Goal: Task Accomplishment & Management: Manage account settings

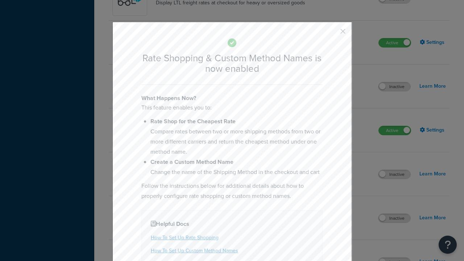
click at [332, 33] on button "button" at bounding box center [332, 34] width 2 height 2
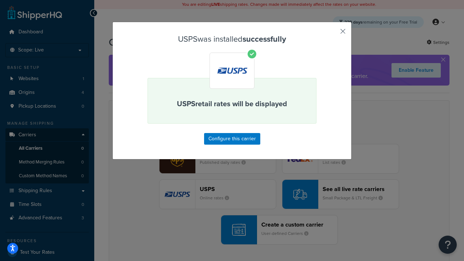
click at [332, 34] on button "button" at bounding box center [332, 34] width 2 height 2
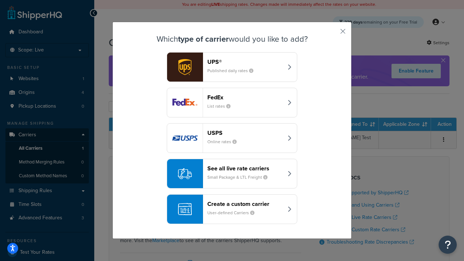
click at [232, 173] on div "See all live rate carriers Small Package & LTL Freight" at bounding box center [245, 173] width 76 height 17
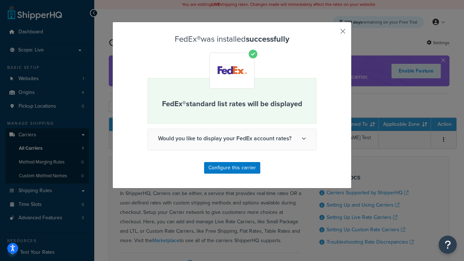
click at [332, 34] on button "button" at bounding box center [332, 34] width 2 height 2
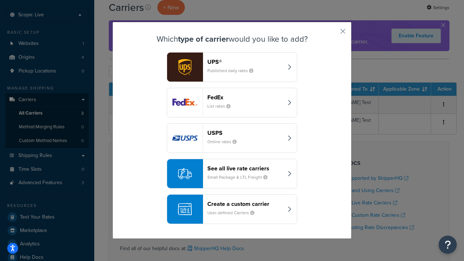
click at [232, 173] on div "See all live rate carriers Small Package & LTL Freight" at bounding box center [245, 173] width 76 height 17
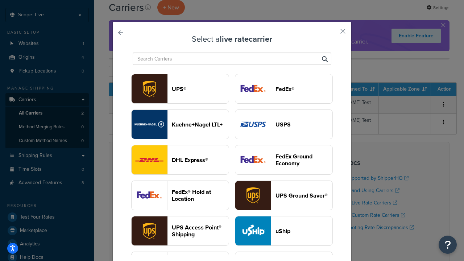
click at [200, 89] on header "UPS®" at bounding box center [200, 88] width 57 height 7
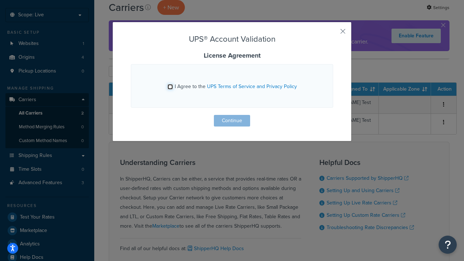
click at [170, 87] on input "I Agree to the UPS Terms of Service and Privacy Policy" at bounding box center [169, 86] width 5 height 5
checkbox input "true"
click at [232, 121] on button "Continue" at bounding box center [232, 121] width 36 height 12
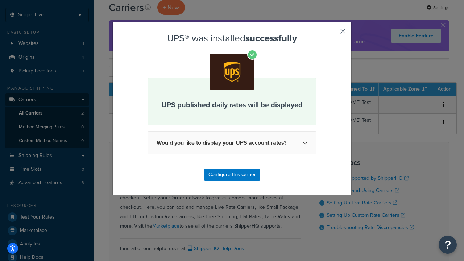
click at [332, 34] on button "button" at bounding box center [332, 34] width 2 height 2
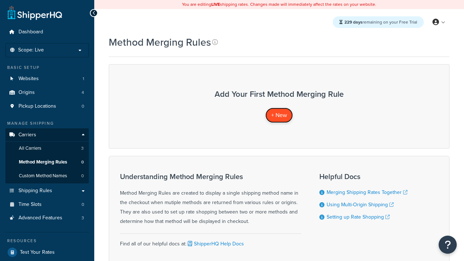
click at [279, 115] on span "+ New" at bounding box center [279, 115] width 16 height 8
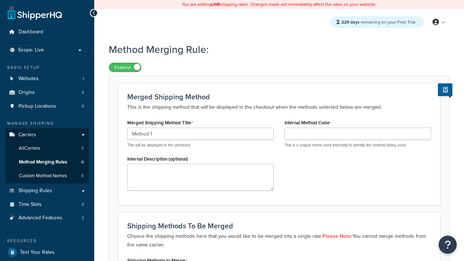
type input "Method 1"
type input "001"
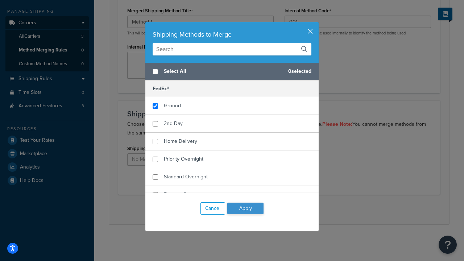
click at [172, 106] on span "Ground" at bounding box center [172, 106] width 17 height 8
checkbox input "true"
click at [245, 208] on button "Apply" at bounding box center [245, 208] width 36 height 12
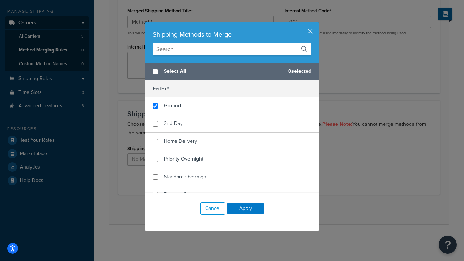
click at [275, 209] on button "Save" at bounding box center [275, 210] width 20 height 12
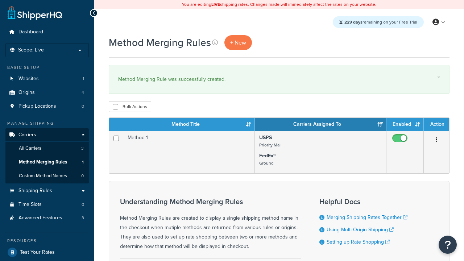
click at [189, 125] on th "Method Title" at bounding box center [188, 124] width 131 height 13
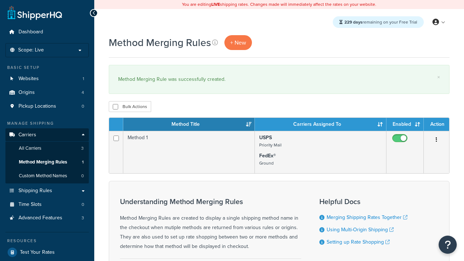
click at [189, 125] on th "Method Title" at bounding box center [188, 124] width 131 height 13
click at [320, 125] on th "Carriers Assigned To" at bounding box center [320, 124] width 131 height 13
click at [405, 125] on th "Enabled" at bounding box center [404, 124] width 37 height 13
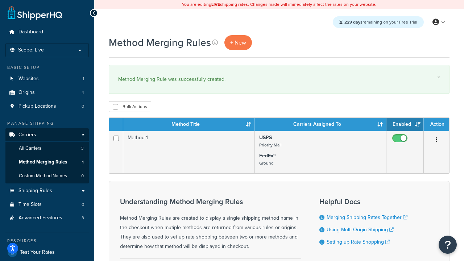
click at [405, 125] on th "Enabled" at bounding box center [404, 124] width 37 height 13
click at [436, 125] on th "Action" at bounding box center [435, 124] width 25 height 13
click at [115, 107] on input "checkbox" at bounding box center [115, 106] width 5 height 5
checkbox input "true"
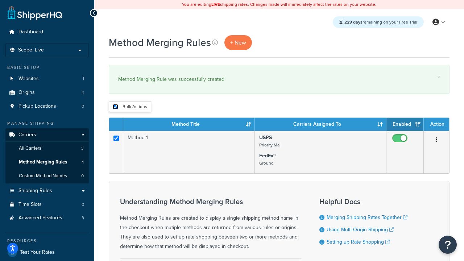
checkbox input "true"
click at [0, 0] on button "Delete" at bounding box center [0, 0] width 0 height 0
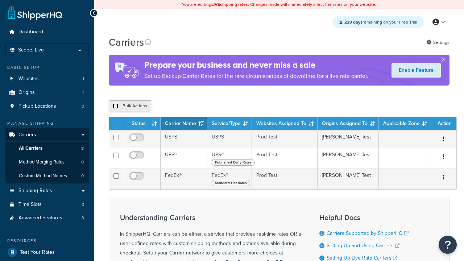
click at [115, 107] on input "checkbox" at bounding box center [115, 105] width 5 height 5
checkbox input "true"
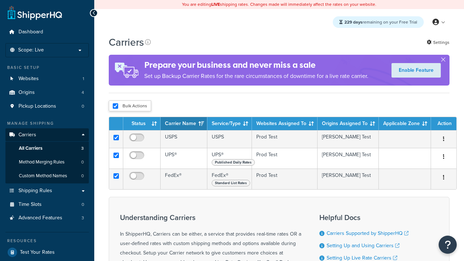
click at [0, 0] on button "Delete" at bounding box center [0, 0] width 0 height 0
